Goal: Transaction & Acquisition: Download file/media

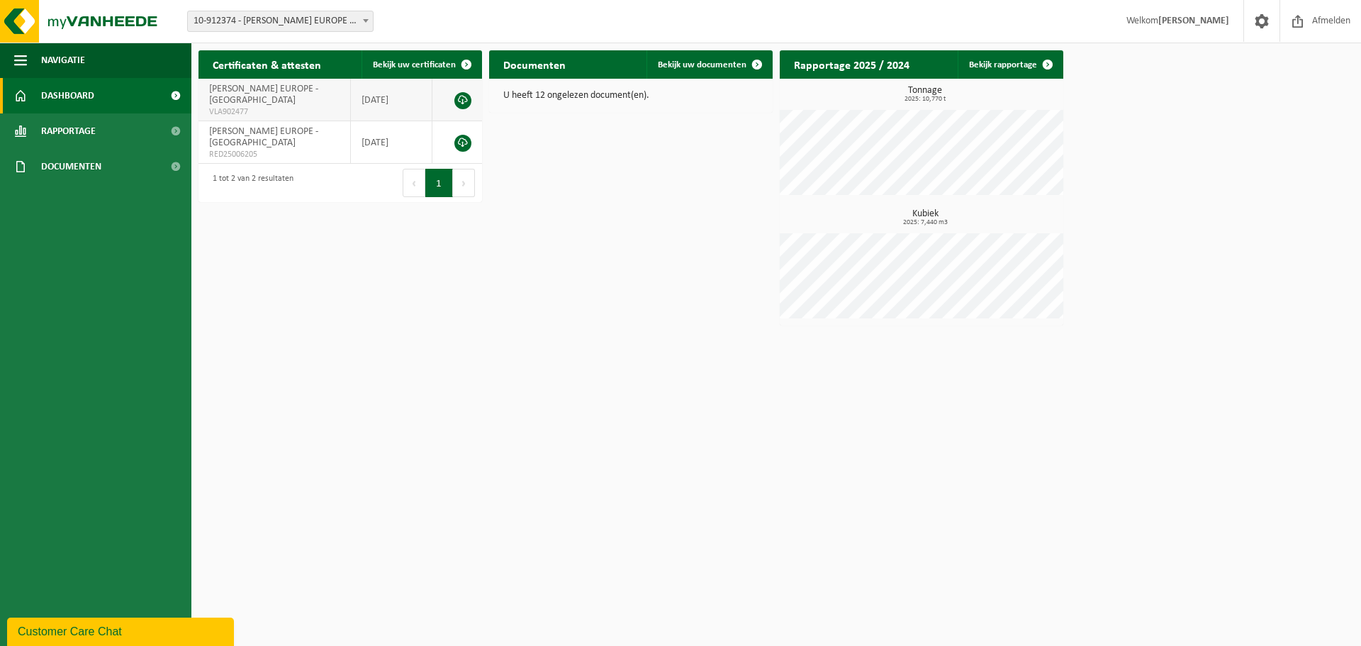
click at [255, 106] on span "VLA902477" at bounding box center [274, 111] width 130 height 11
click at [89, 142] on span "Rapportage" at bounding box center [68, 130] width 55 height 35
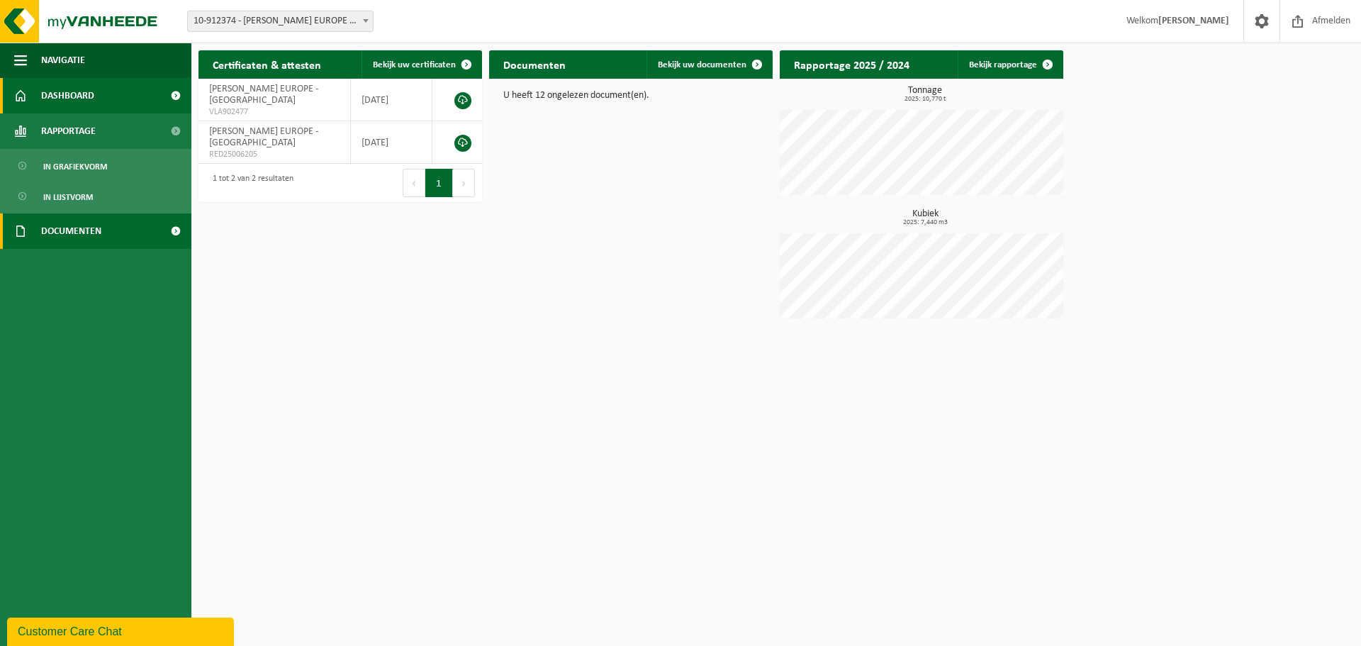
click at [96, 230] on span "Documenten" at bounding box center [71, 230] width 60 height 35
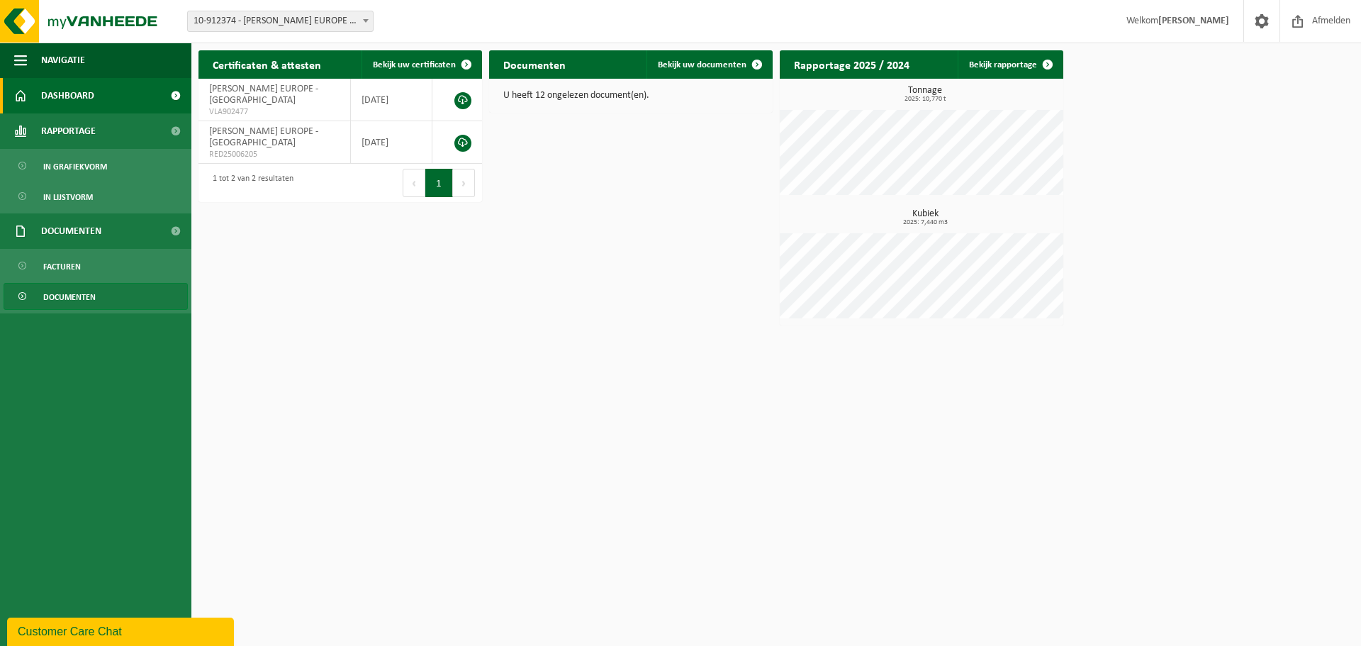
click at [101, 290] on link "Documenten" at bounding box center [96, 296] width 184 height 27
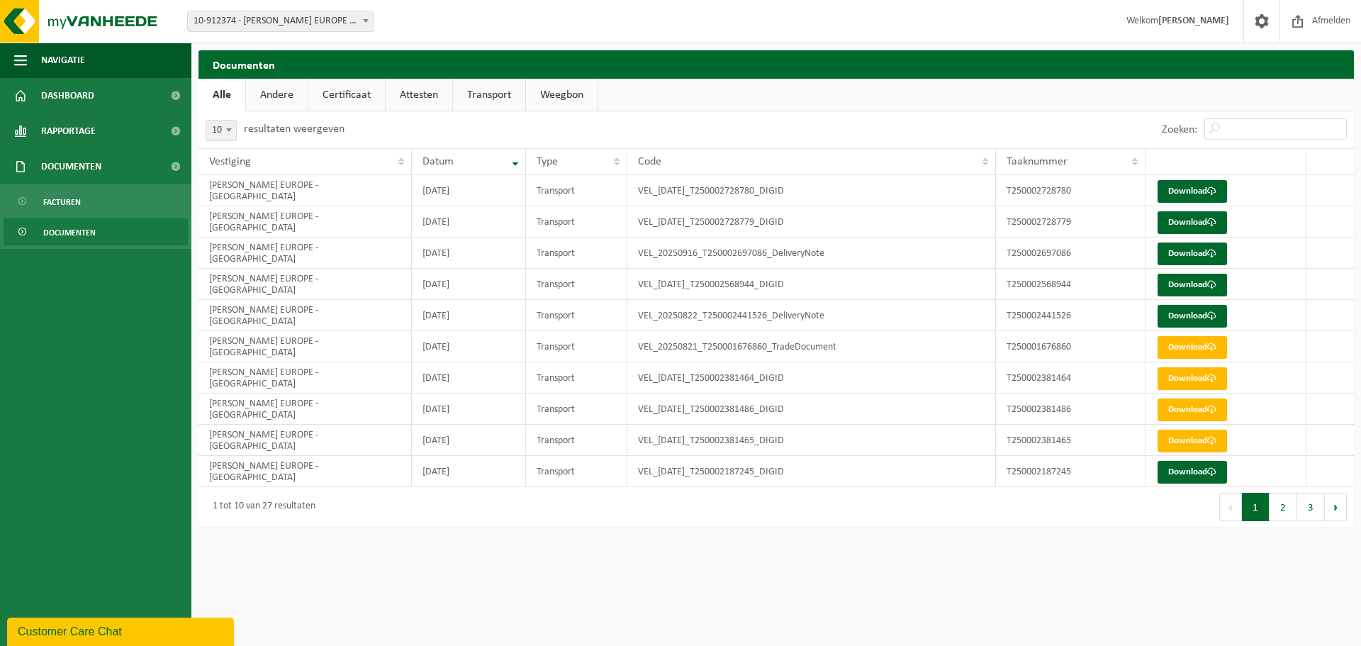
click at [327, 96] on link "Certificaat" at bounding box center [346, 95] width 77 height 33
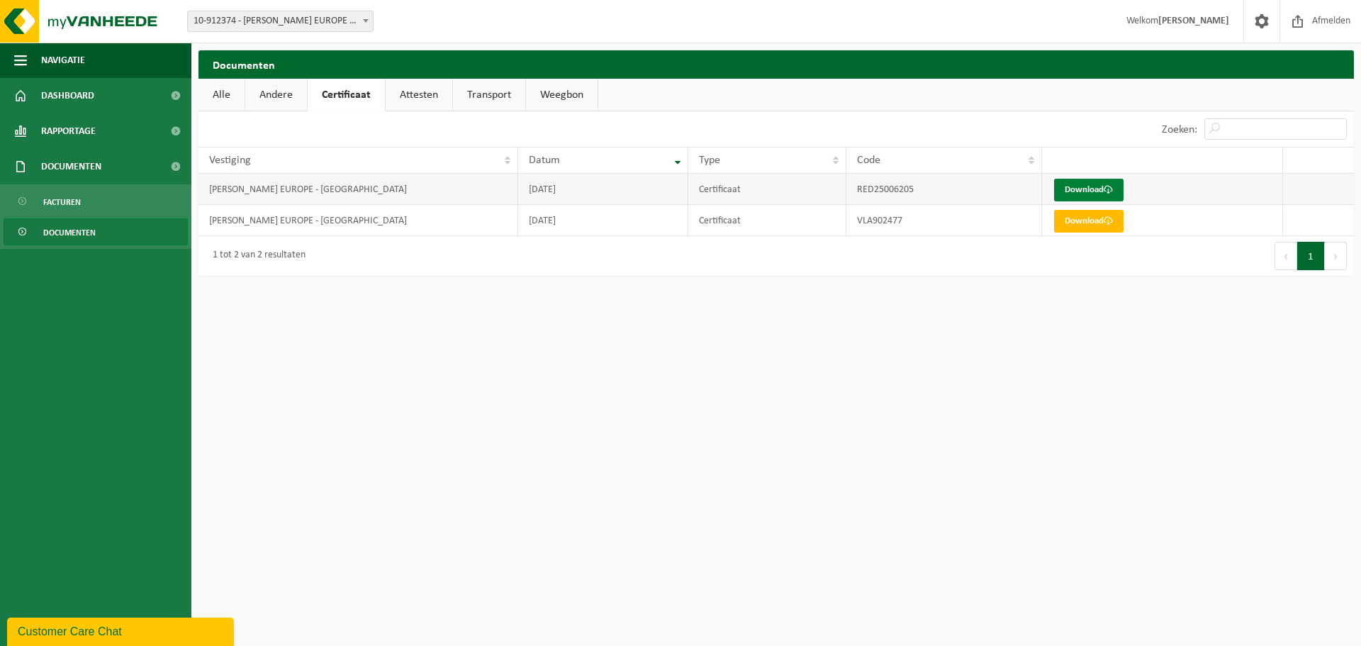
click at [1084, 193] on link "Download" at bounding box center [1088, 190] width 69 height 23
click at [1097, 222] on link "Download" at bounding box center [1088, 221] width 69 height 23
